Goal: Task Accomplishment & Management: Complete application form

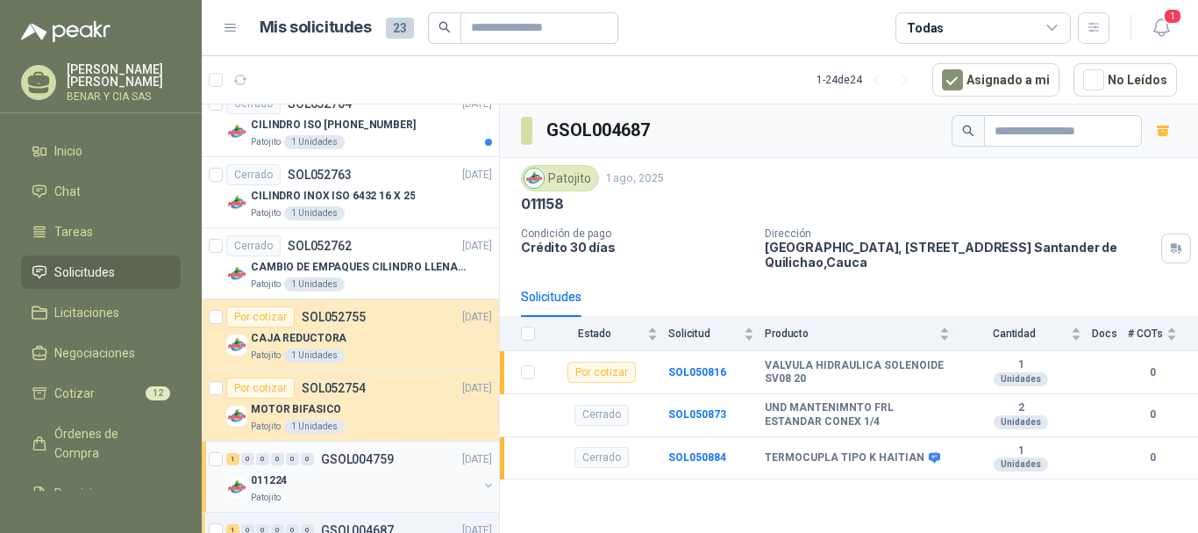
scroll to position [1456, 0]
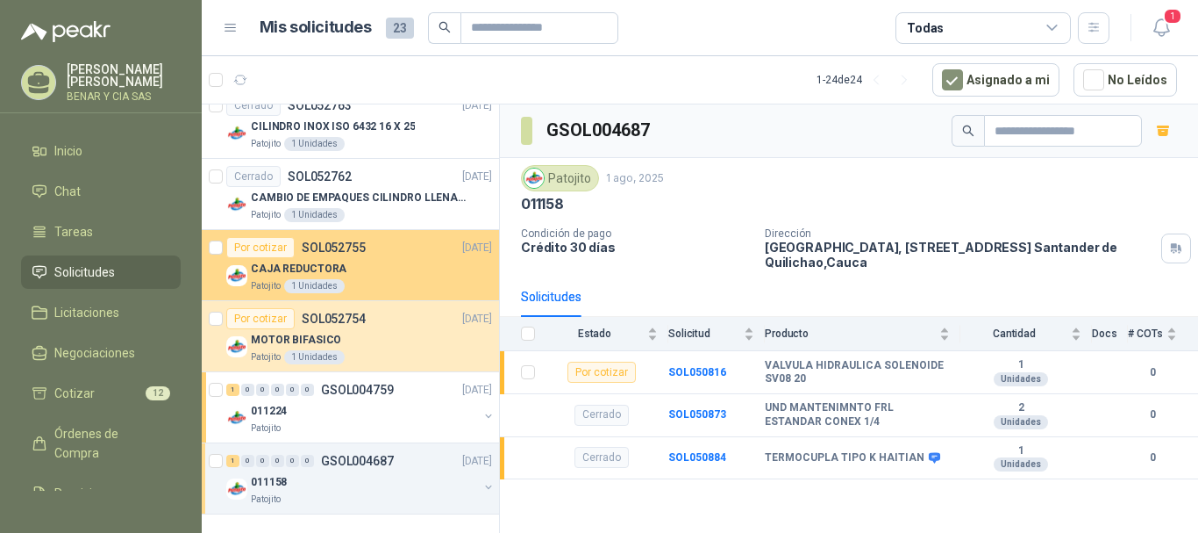
click at [328, 278] on div "CAJA REDUCTORA" at bounding box center [371, 268] width 241 height 21
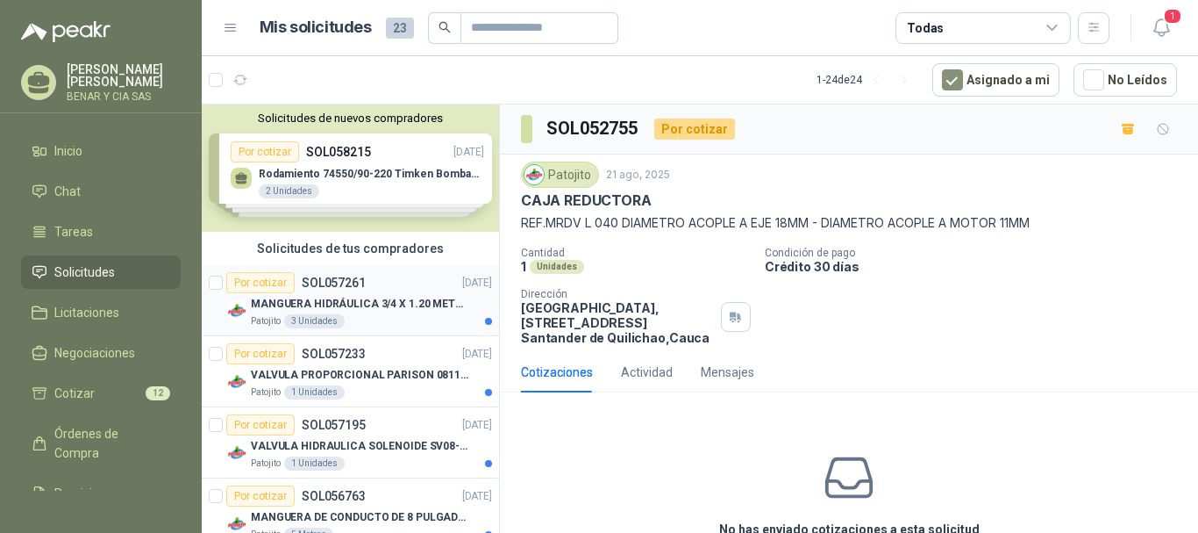
click at [333, 278] on p "SOL057261" at bounding box center [334, 282] width 64 height 12
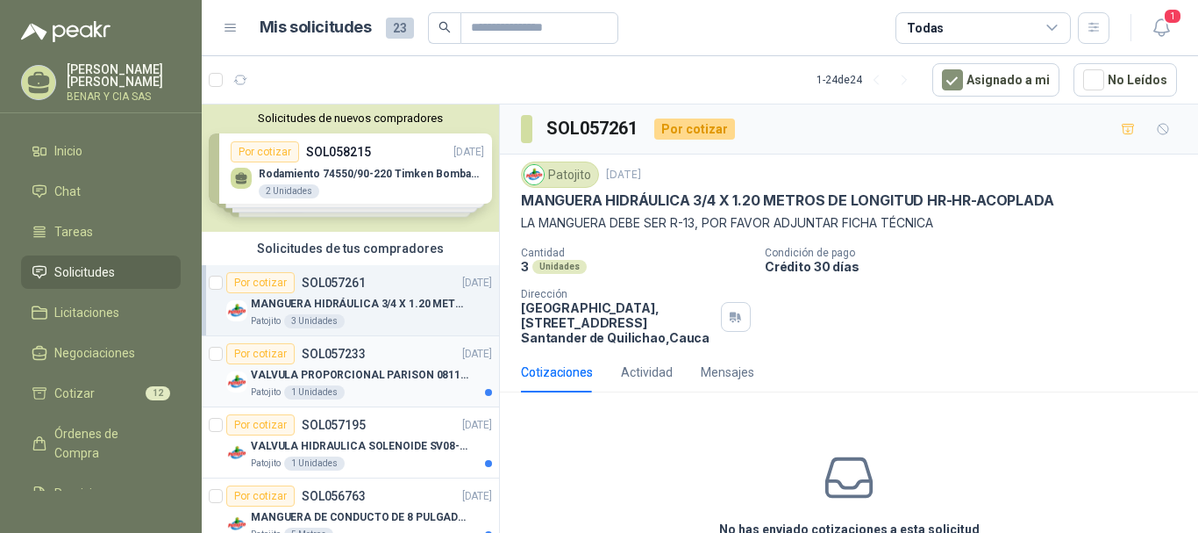
click at [328, 360] on p "SOL057233" at bounding box center [334, 353] width 64 height 12
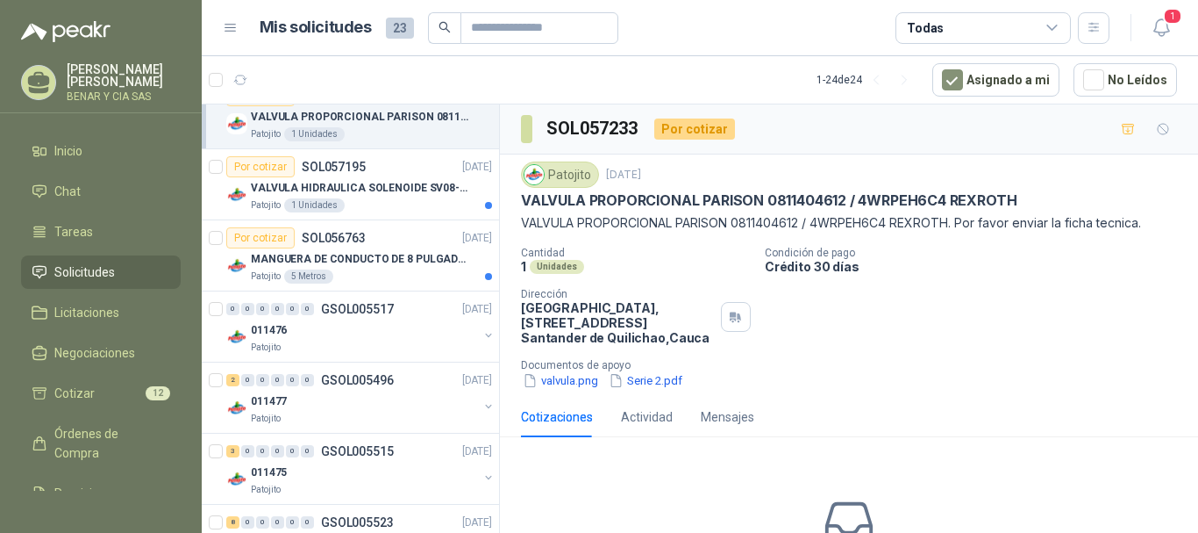
scroll to position [263, 0]
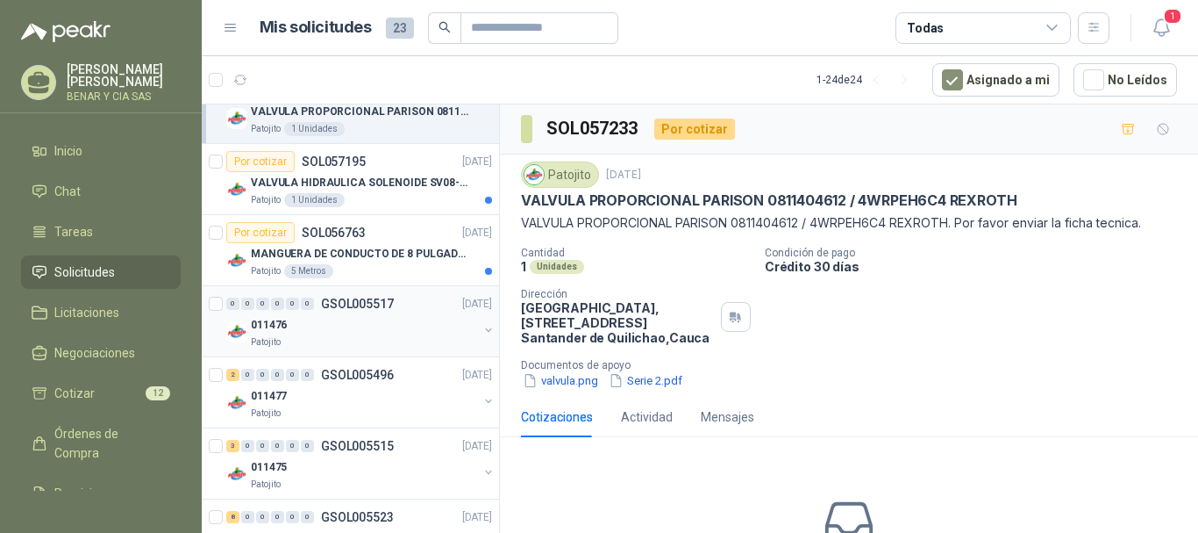
click at [373, 302] on p "GSOL005517" at bounding box center [357, 303] width 73 height 12
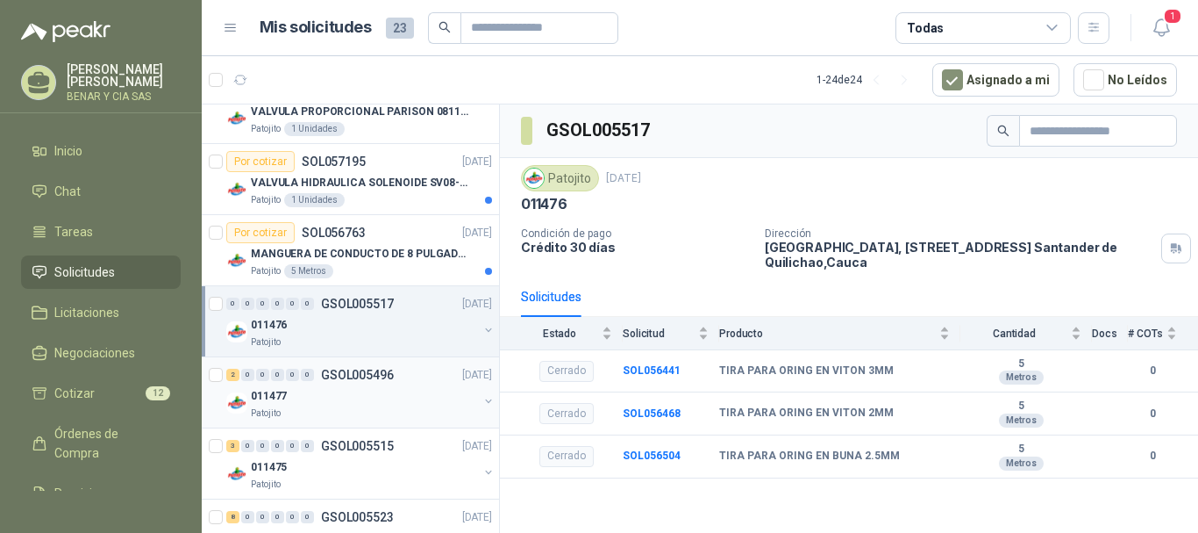
click at [365, 374] on p "GSOL005496" at bounding box center [357, 374] width 73 height 12
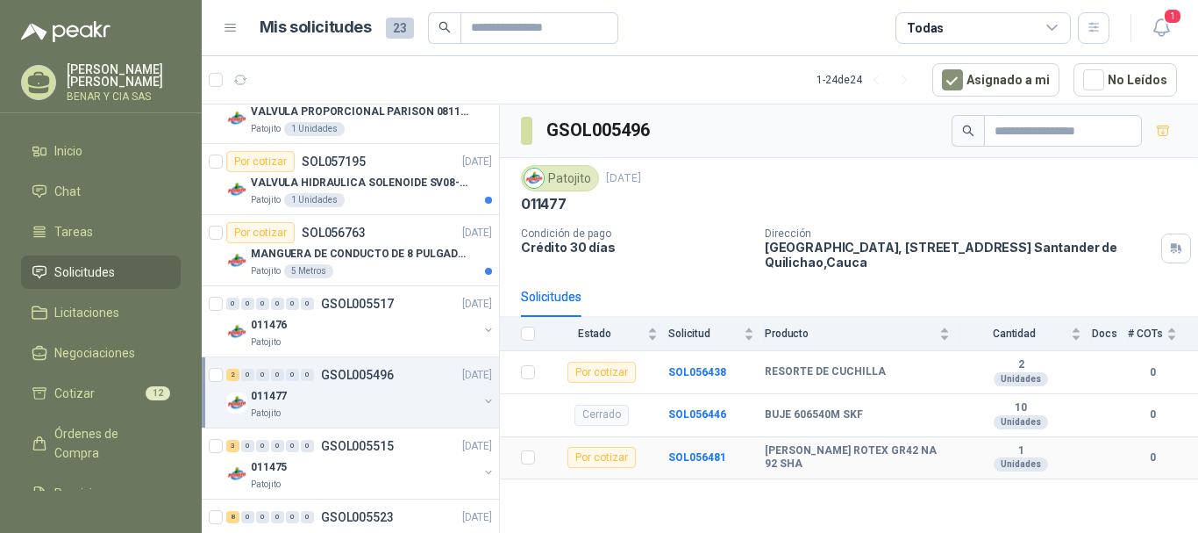
click at [610, 456] on div "Por cotizar" at bounding box center [602, 457] width 68 height 21
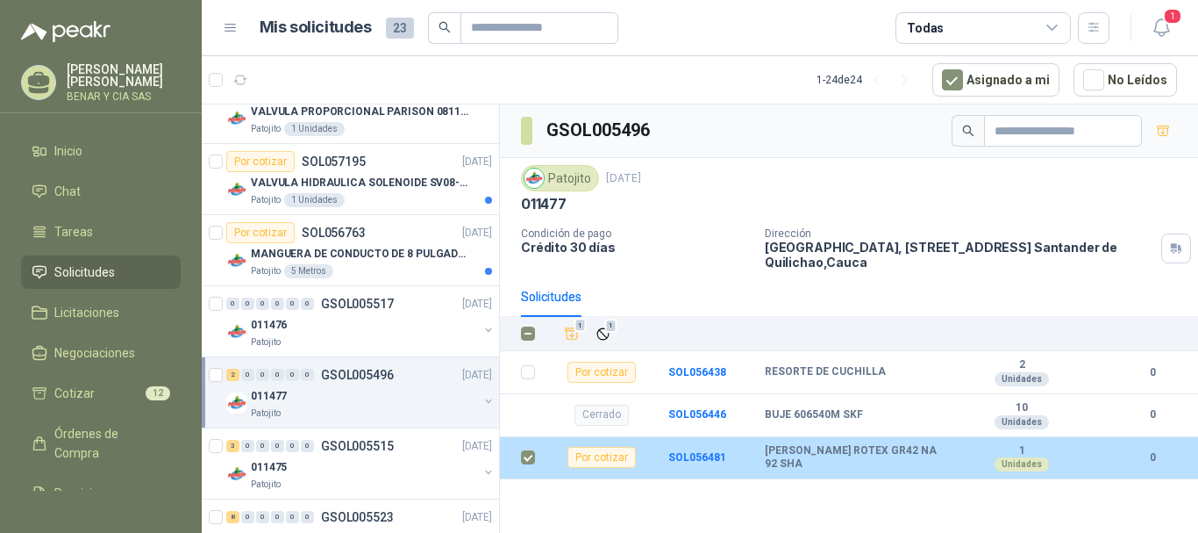
click at [615, 457] on div "Por cotizar" at bounding box center [602, 457] width 68 height 21
click at [803, 453] on b "[PERSON_NAME] ROTEX GR42 NA 92 SHA" at bounding box center [858, 457] width 186 height 27
click at [695, 458] on b "SOL056481" at bounding box center [698, 457] width 58 height 12
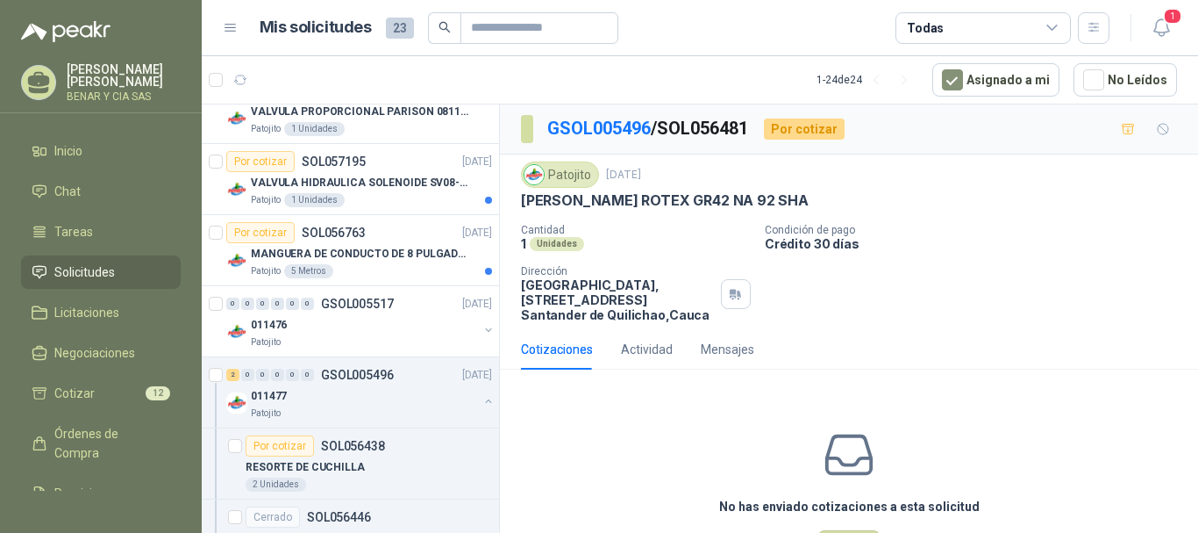
scroll to position [69, 0]
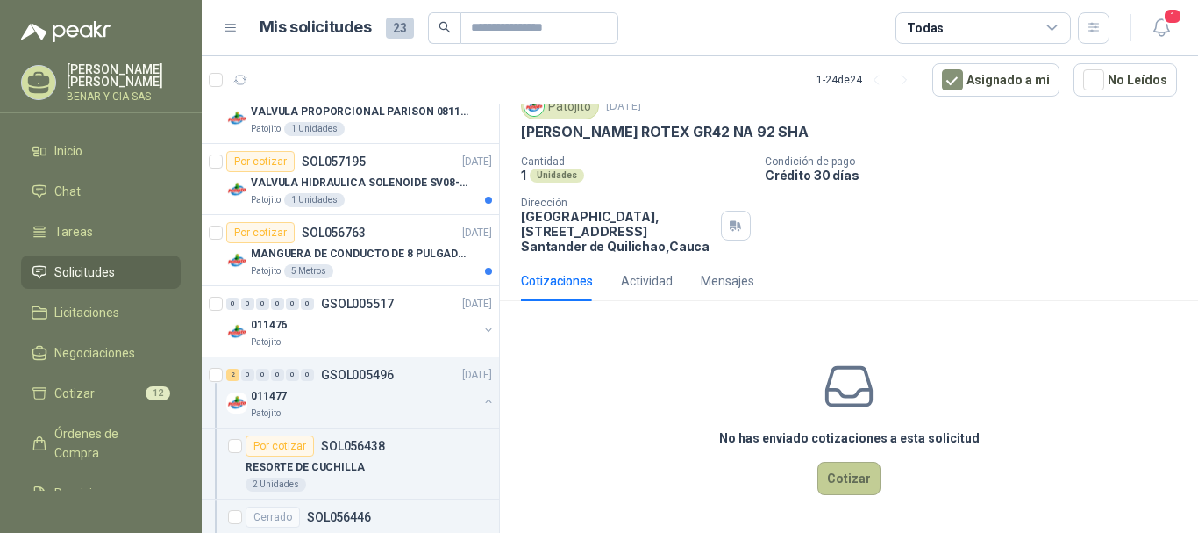
click at [847, 483] on button "Cotizar" at bounding box center [849, 477] width 63 height 33
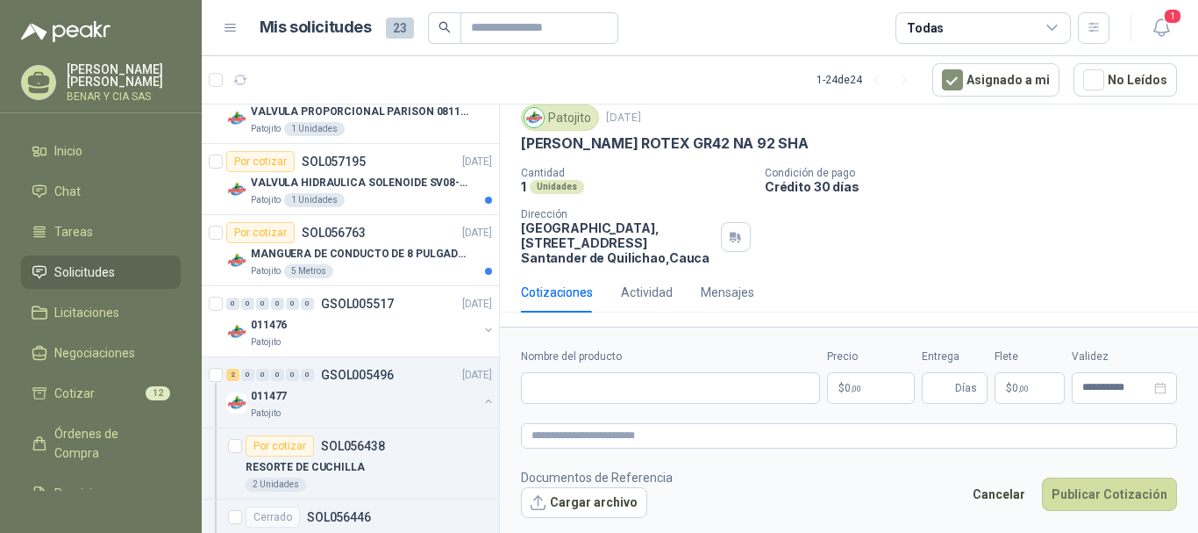
scroll to position [57, 0]
click at [578, 384] on input "Nombre del producto" at bounding box center [670, 388] width 299 height 32
type input "*********"
click at [946, 385] on input "Entrega" at bounding box center [942, 388] width 19 height 30
type input "*"
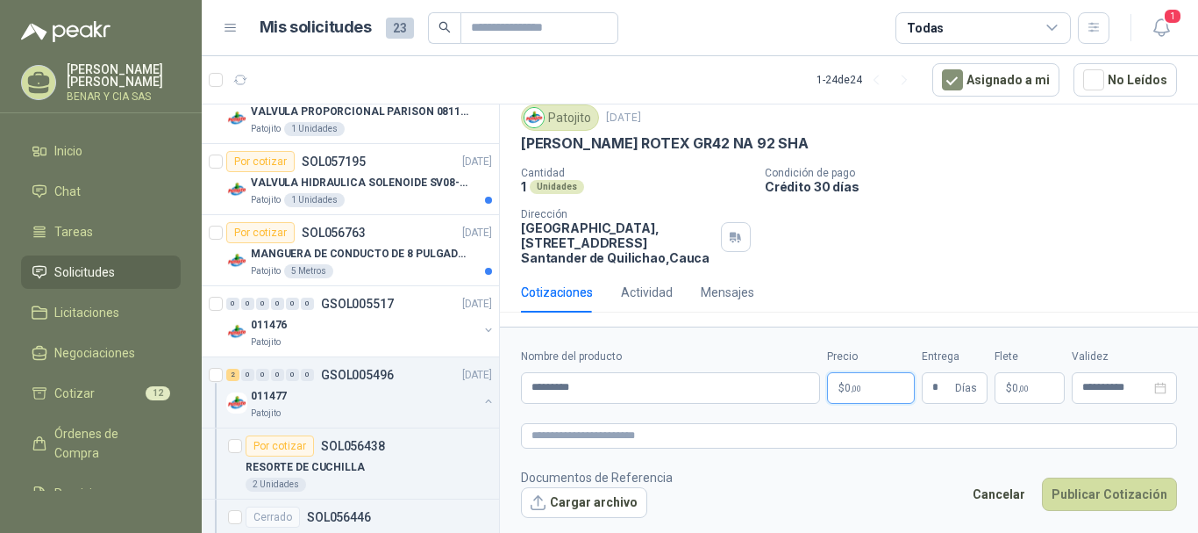
click at [849, 389] on span "0 ,00" at bounding box center [853, 388] width 17 height 11
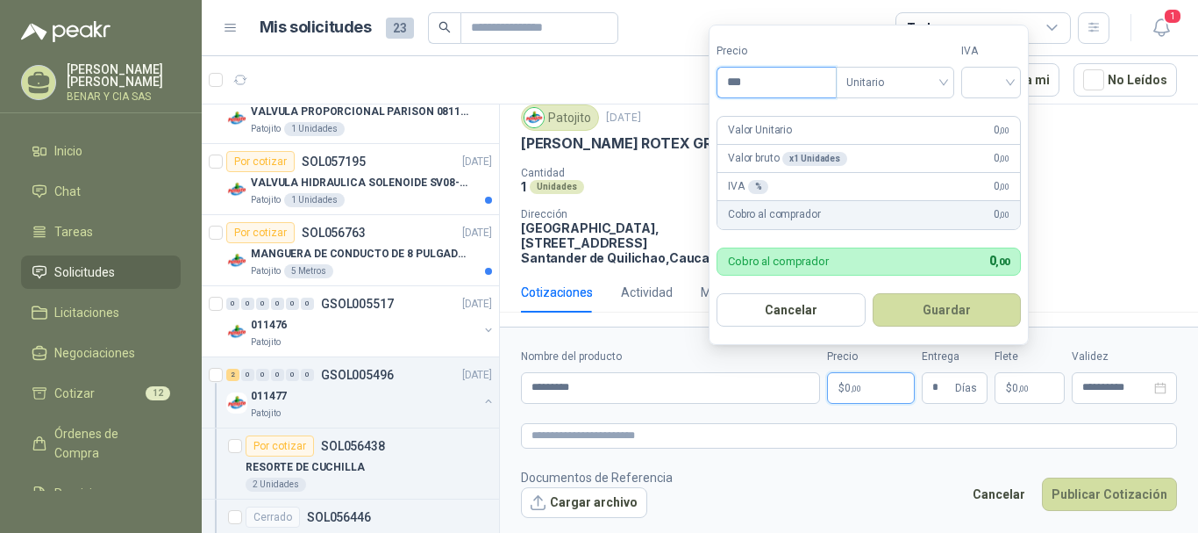
drag, startPoint x: 749, startPoint y: 78, endPoint x: 761, endPoint y: 67, distance: 16.1
click at [755, 75] on input "***" at bounding box center [777, 83] width 118 height 30
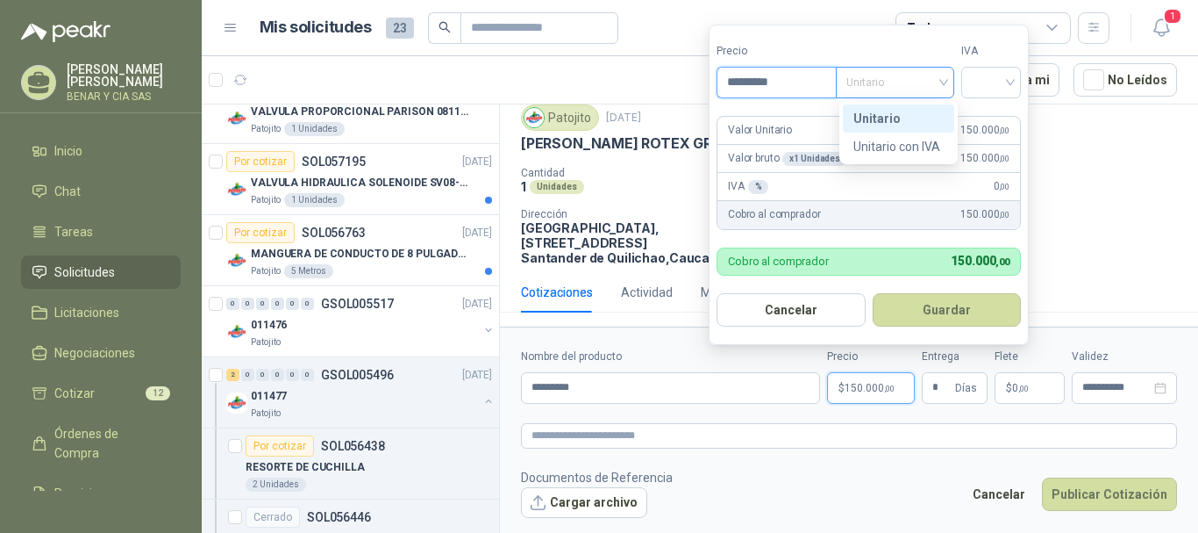
click at [951, 81] on div "Unitario" at bounding box center [895, 83] width 118 height 32
type input "*********"
click at [890, 118] on div "Unitario" at bounding box center [899, 118] width 90 height 19
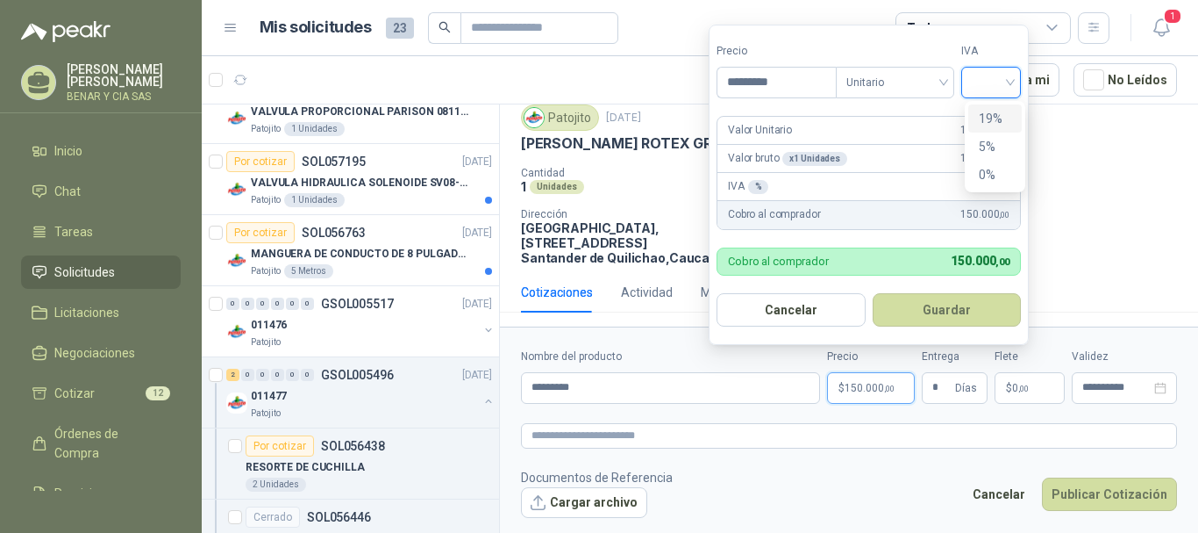
click at [1011, 83] on input "search" at bounding box center [991, 81] width 39 height 26
click at [994, 121] on div "19%" at bounding box center [995, 118] width 32 height 19
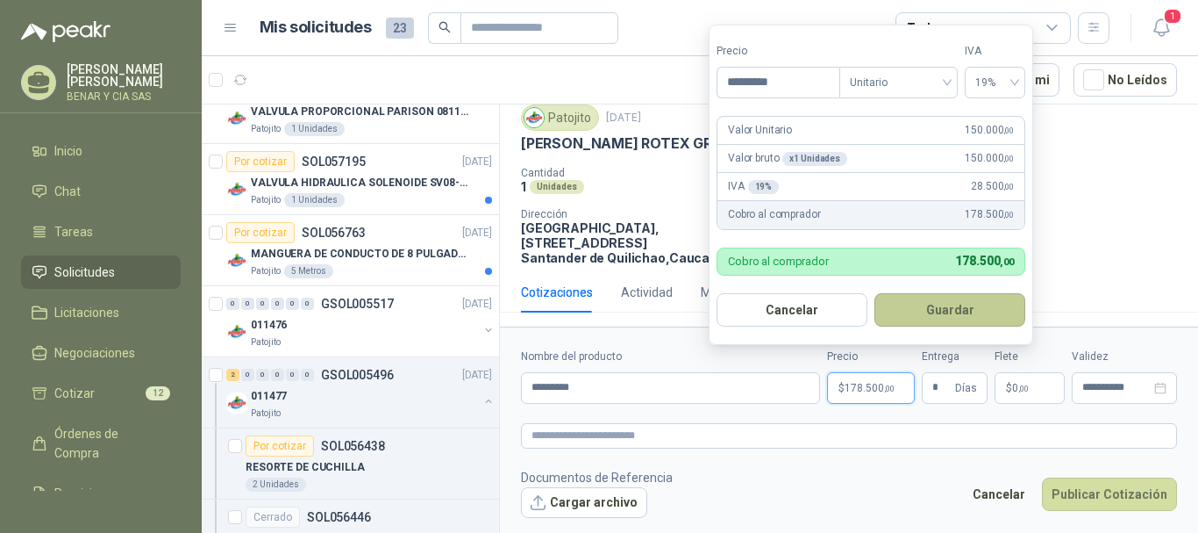
click at [941, 307] on button "Guardar" at bounding box center [950, 309] width 151 height 33
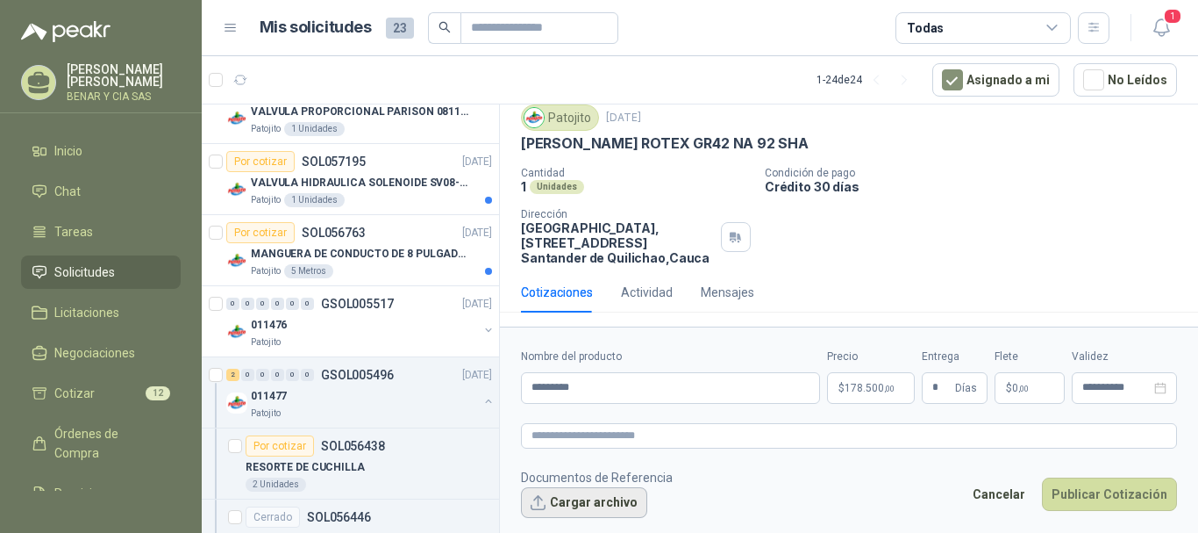
click at [615, 504] on button "Cargar archivo" at bounding box center [584, 503] width 126 height 32
